Goal: Task Accomplishment & Management: Use online tool/utility

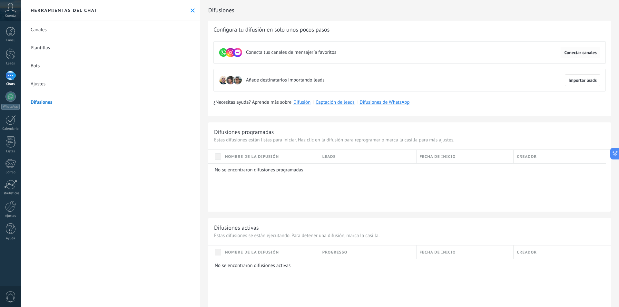
click at [582, 56] on button "Conectar canales" at bounding box center [581, 53] width 40 height 12
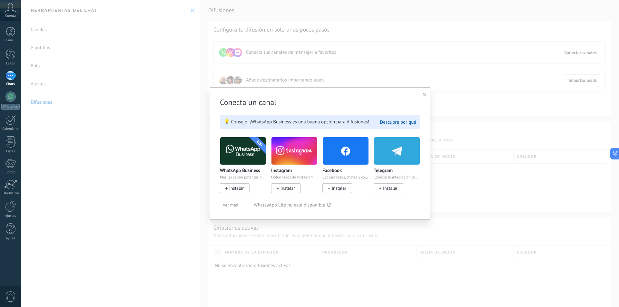
click at [230, 192] on span "Instalar" at bounding box center [235, 189] width 30 height 10
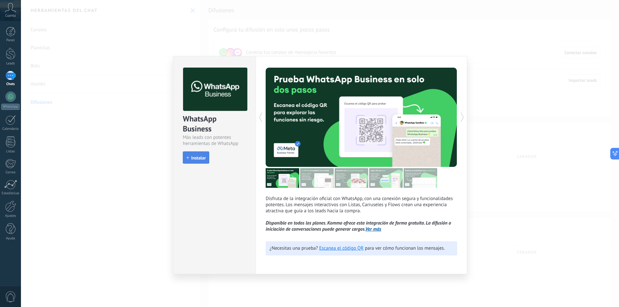
click at [197, 161] on button "Instalar" at bounding box center [196, 158] width 26 height 12
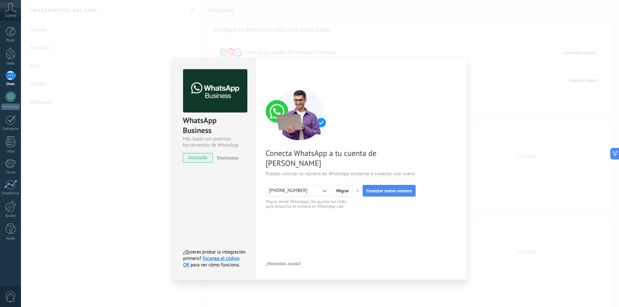
click at [326, 188] on icon "button" at bounding box center [324, 191] width 6 height 6
click at [326, 186] on li "[PHONE_NUMBER]" at bounding box center [296, 191] width 68 height 11
click at [339, 189] on span "Migrar" at bounding box center [343, 191] width 13 height 5
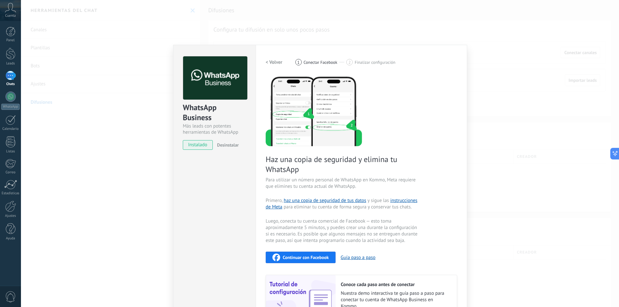
scroll to position [61, 0]
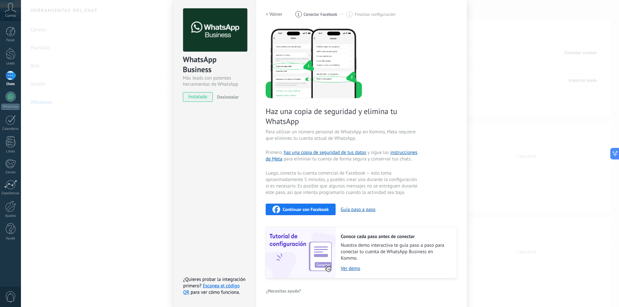
click at [179, 215] on div "WhatsApp Business Más leads con potentes herramientas de WhatsApp instalado Des…" at bounding box center [214, 152] width 83 height 311
click at [357, 208] on button "Guía paso a paso" at bounding box center [358, 210] width 35 height 6
click at [203, 169] on div "WhatsApp Business Más leads con potentes herramientas de WhatsApp instalado Des…" at bounding box center [214, 152] width 83 height 311
click at [236, 285] on link "Escanea el código QR" at bounding box center [211, 289] width 56 height 13
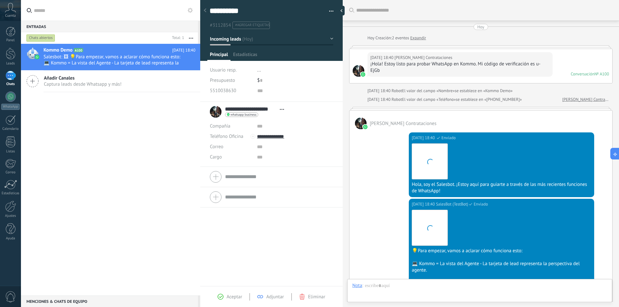
type textarea "**********"
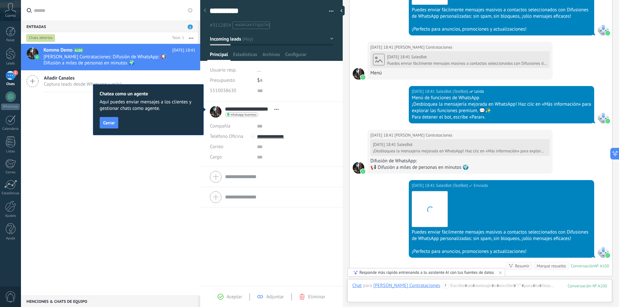
scroll to position [591, 0]
